Goal: Information Seeking & Learning: Check status

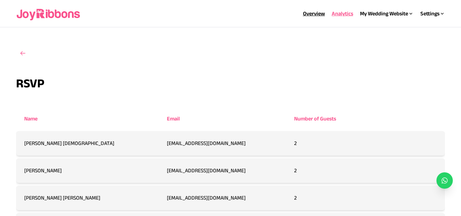
click at [306, 10] on div "Overview" at bounding box center [314, 14] width 22 height 8
click at [314, 15] on link "Overview" at bounding box center [314, 14] width 22 height 6
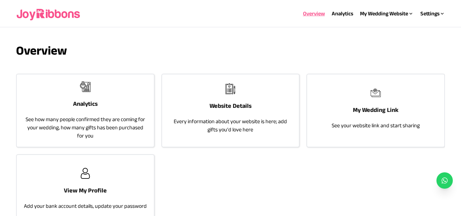
click at [80, 120] on p "See how many people confirmed they are coming for your wedding, how many gifts …" at bounding box center [85, 127] width 123 height 25
